Goal: Download file/media

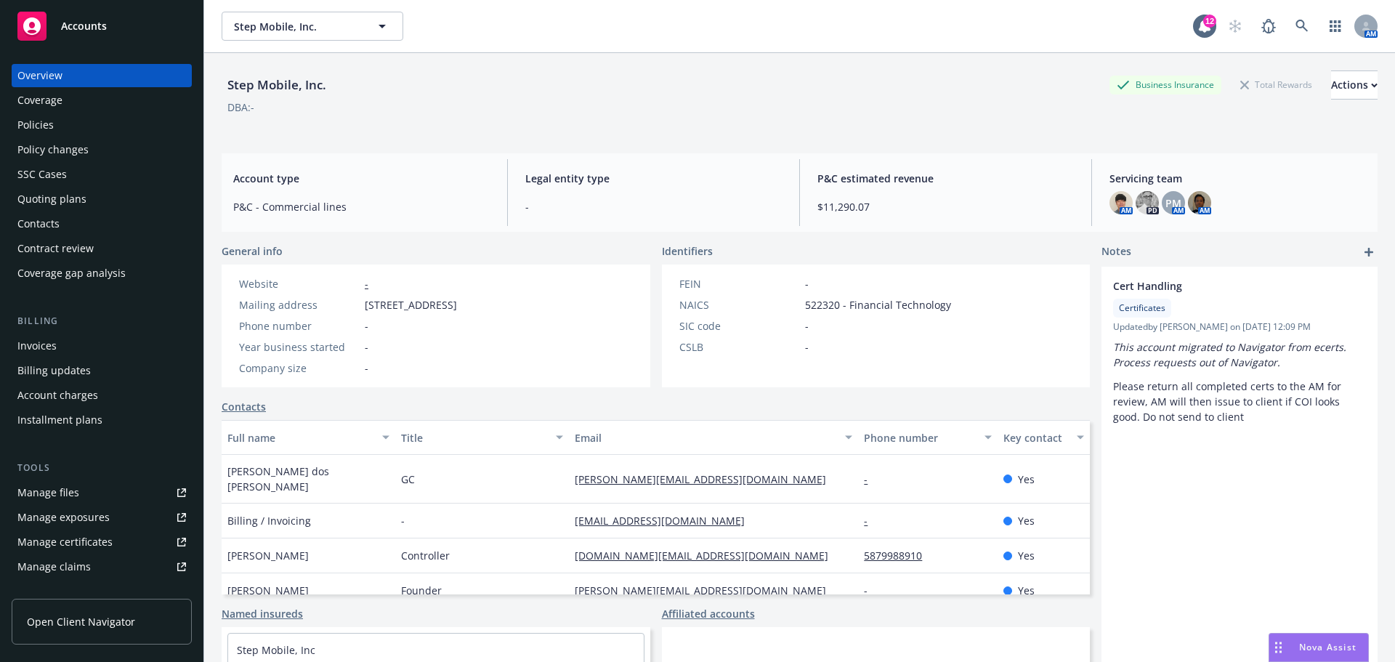
click at [44, 127] on div "Policies" at bounding box center [35, 124] width 36 height 23
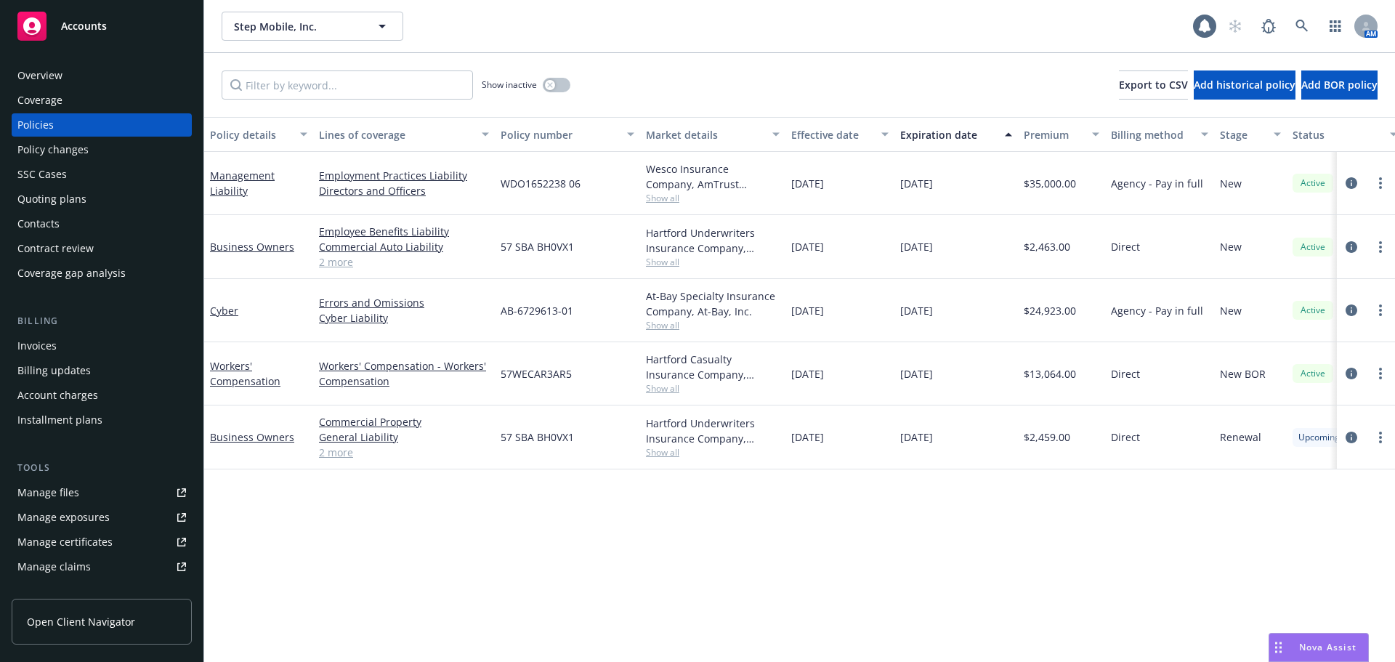
click at [85, 28] on span "Accounts" at bounding box center [84, 26] width 46 height 12
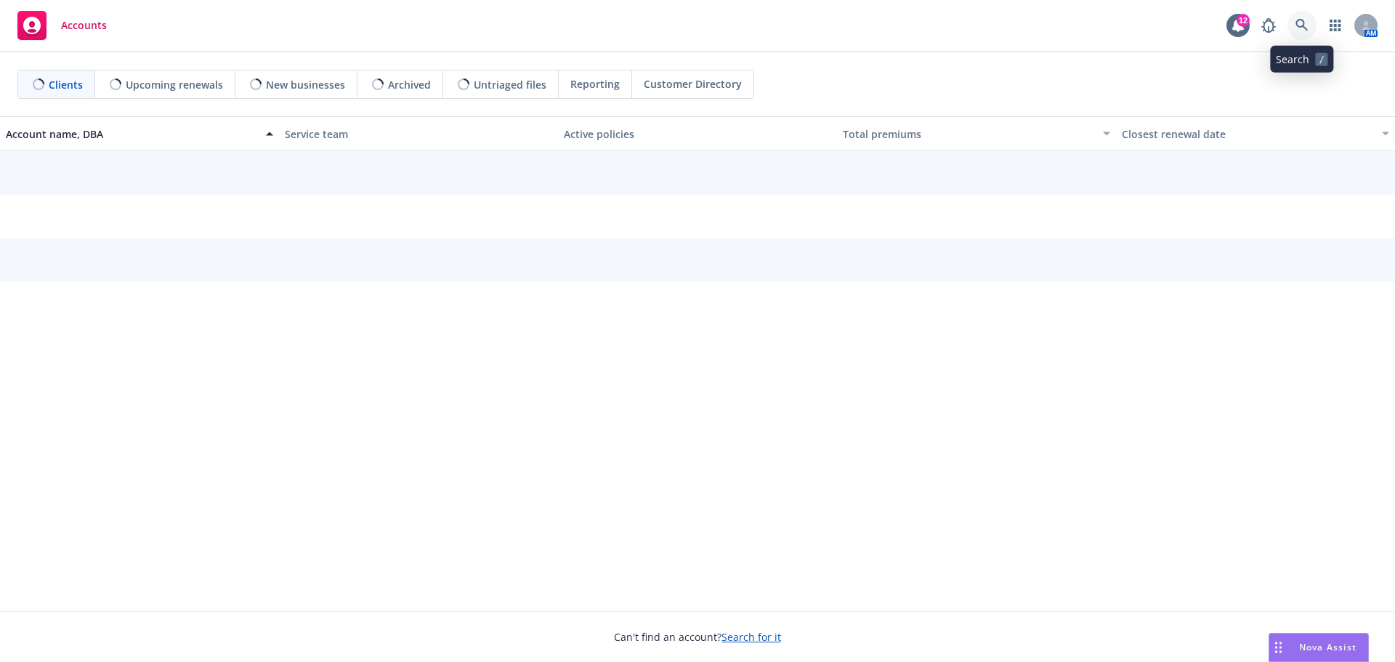
click at [1305, 20] on icon at bounding box center [1301, 25] width 13 height 13
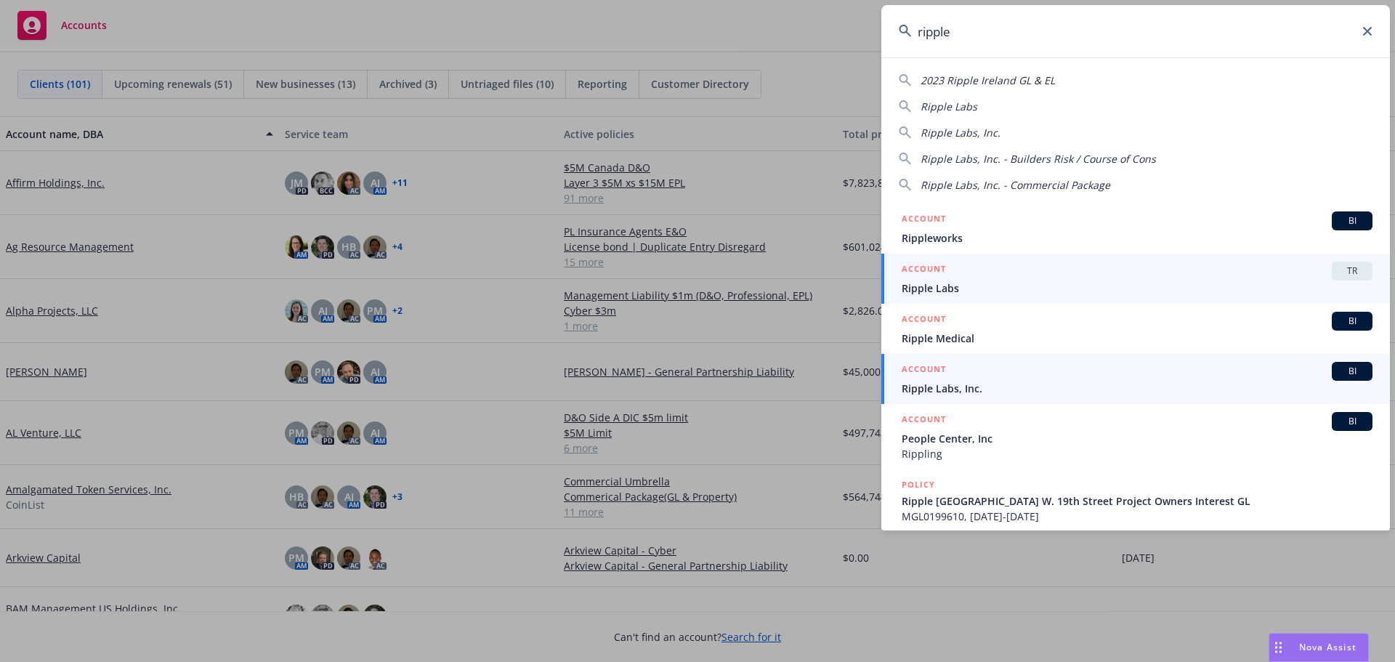
type input "ripple"
click at [947, 391] on span "Ripple Labs, Inc." at bounding box center [1136, 388] width 471 height 15
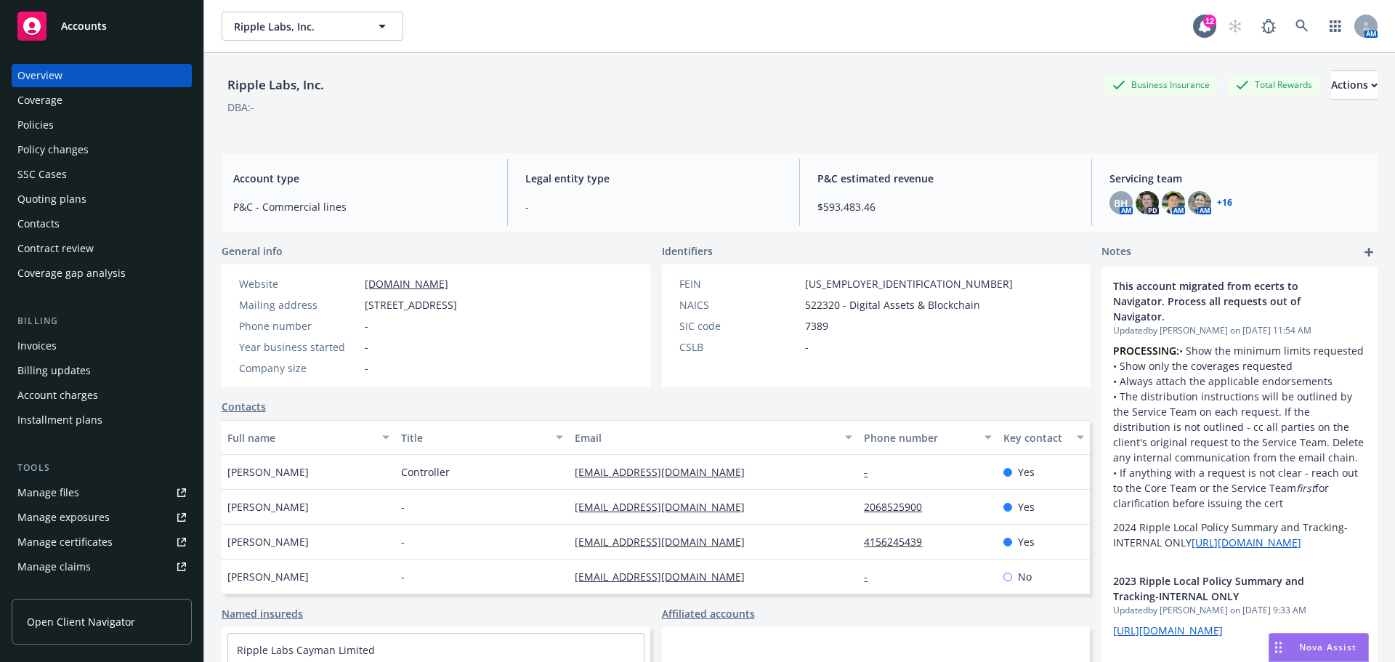
click at [32, 121] on div "Policies" at bounding box center [35, 124] width 36 height 23
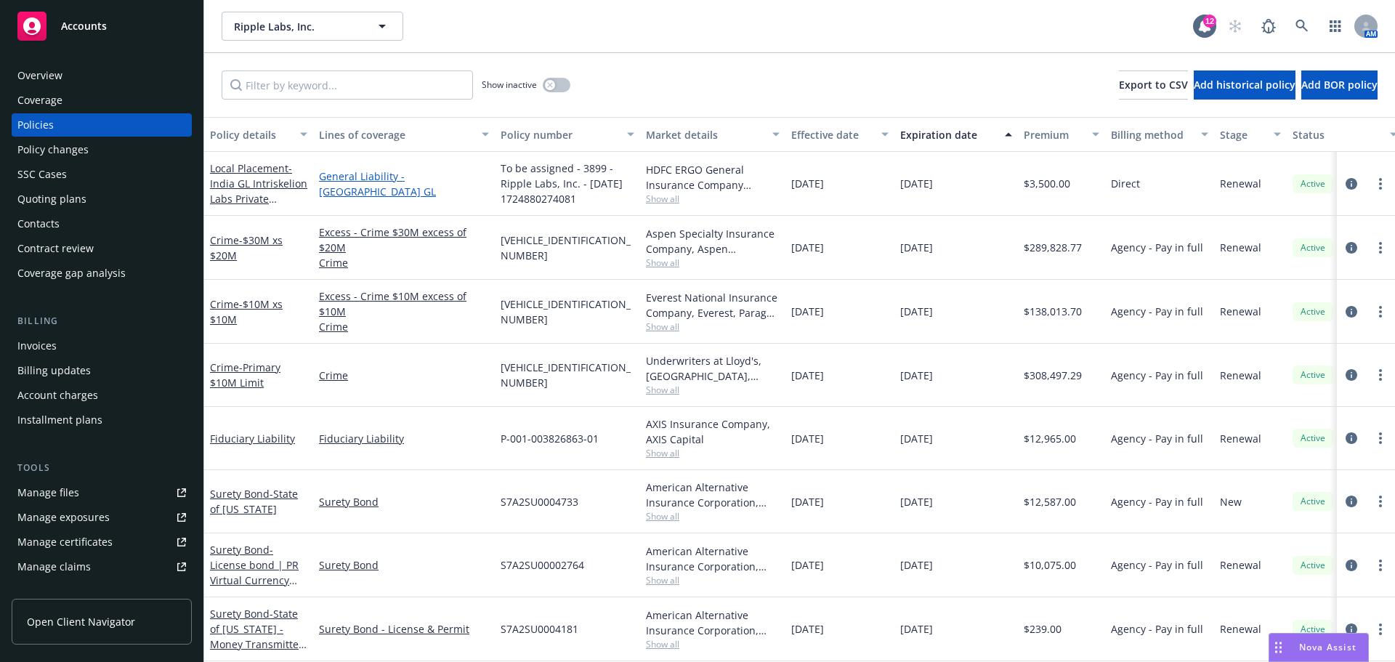
scroll to position [1743, 0]
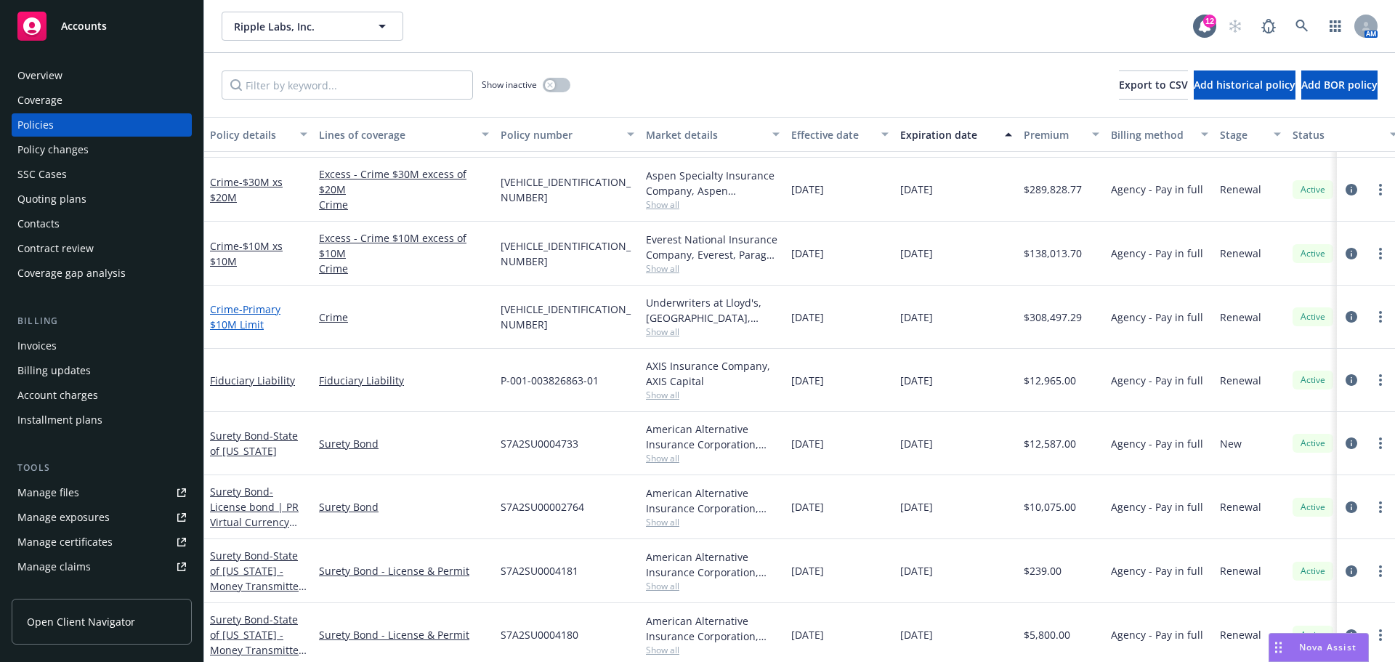
click at [240, 326] on span "- Primary $10M Limit" at bounding box center [245, 316] width 70 height 29
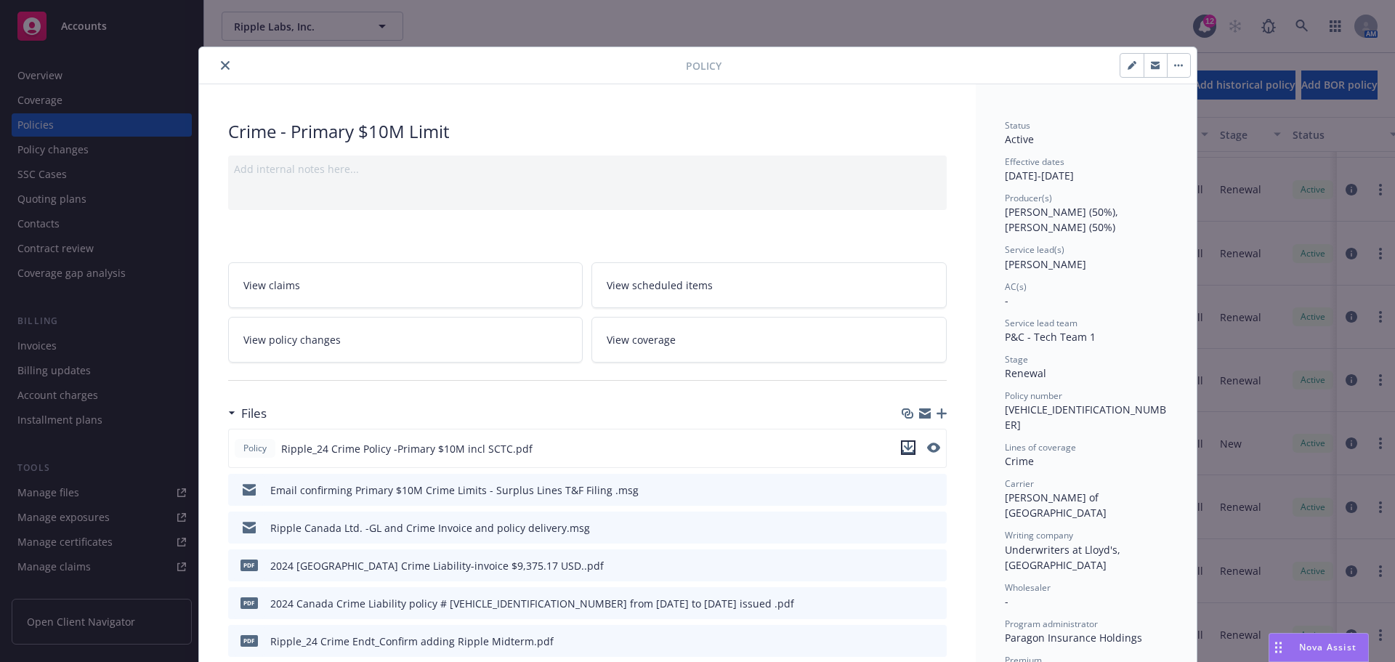
click at [904, 451] on icon "download file" at bounding box center [908, 448] width 12 height 12
